Goal: Transaction & Acquisition: Download file/media

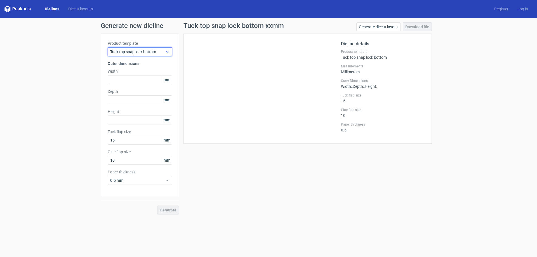
click at [152, 51] on span "Tuck top snap lock bottom" at bounding box center [137, 52] width 55 height 6
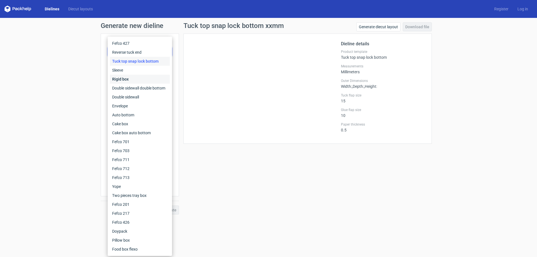
click at [139, 81] on div "Rigid box" at bounding box center [140, 79] width 60 height 9
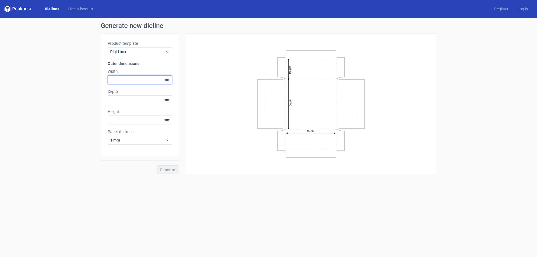
click at [139, 78] on input "text" at bounding box center [140, 79] width 64 height 9
type input "190"
type input "110"
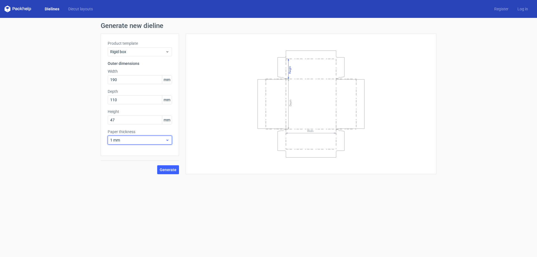
click at [131, 141] on span "1 mm" at bounding box center [137, 140] width 55 height 6
click at [126, 179] on div "1.5 mm" at bounding box center [140, 179] width 60 height 9
click at [124, 130] on label "Paper thickness" at bounding box center [140, 132] width 64 height 6
click at [125, 132] on label "Paper thickness" at bounding box center [140, 132] width 64 height 6
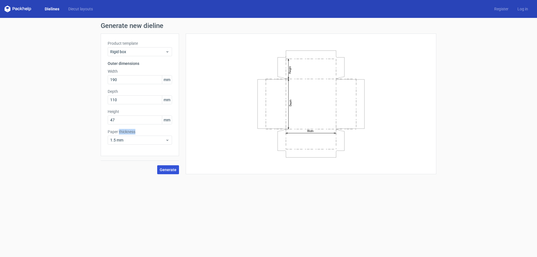
click at [169, 168] on span "Generate" at bounding box center [168, 170] width 17 height 4
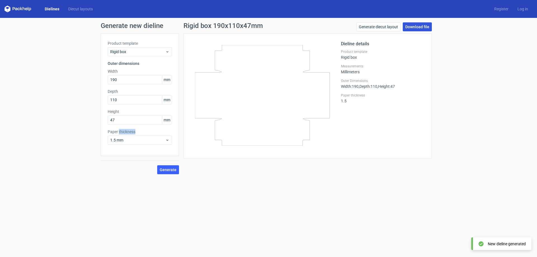
click at [421, 28] on link "Download file" at bounding box center [417, 26] width 29 height 9
drag, startPoint x: 123, startPoint y: 121, endPoint x: 95, endPoint y: 121, distance: 27.7
click at [95, 121] on div "Generate new dieline Product template Rigid box Outer dimensions Width 190 mm D…" at bounding box center [268, 98] width 537 height 161
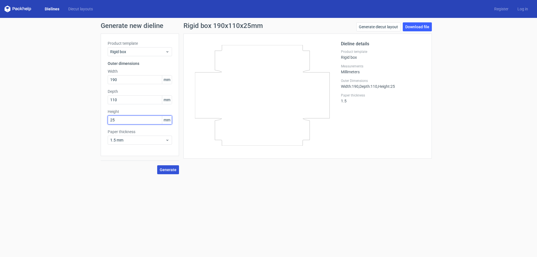
type input "25"
click at [166, 171] on span "Generate" at bounding box center [168, 170] width 17 height 4
click at [416, 27] on link "Download file" at bounding box center [417, 26] width 29 height 9
